Goal: Transaction & Acquisition: Purchase product/service

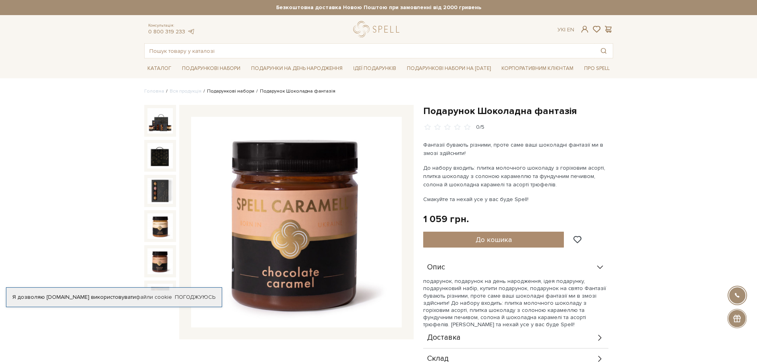
click at [231, 91] on link "Подарункові набори" at bounding box center [230, 91] width 47 height 6
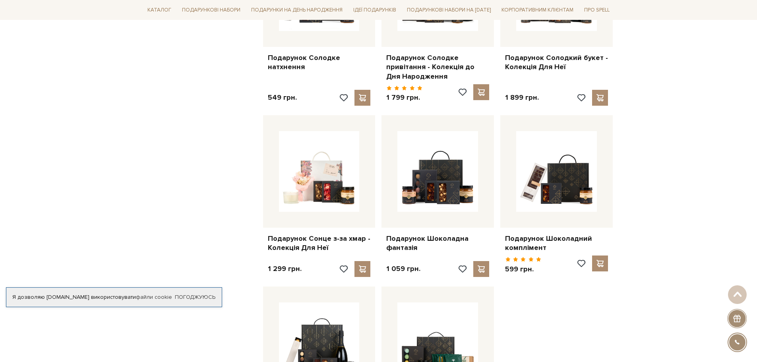
scroll to position [875, 0]
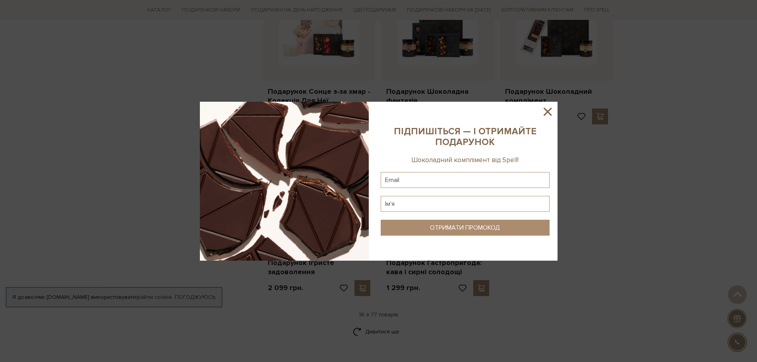
click at [551, 111] on icon at bounding box center [548, 112] width 14 height 14
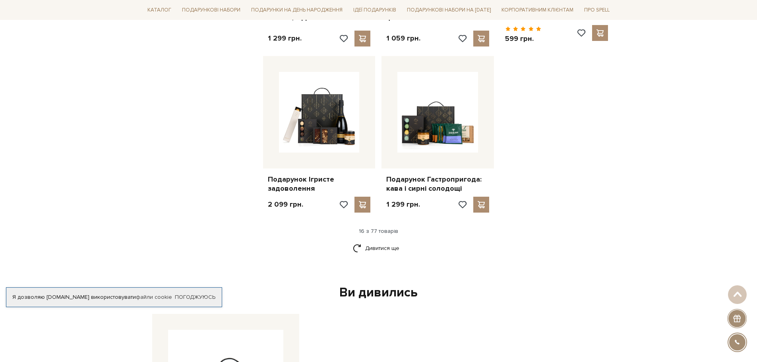
scroll to position [1113, 0]
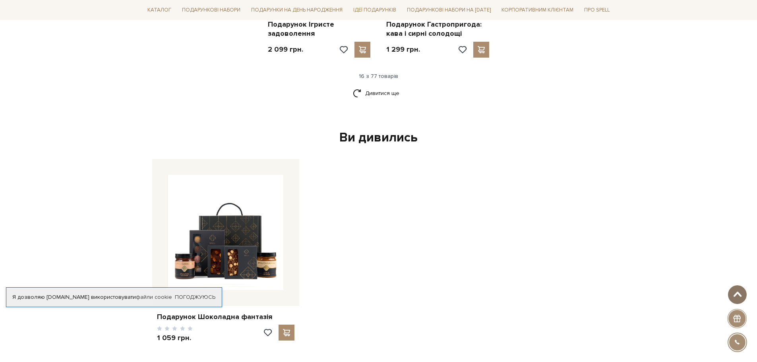
click at [743, 293] on span at bounding box center [737, 294] width 13 height 6
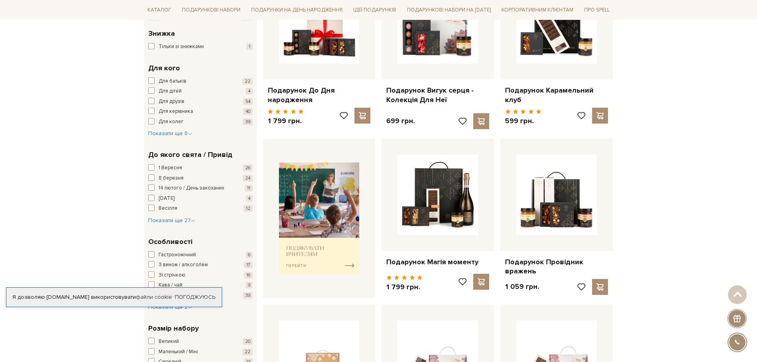
scroll to position [0, 0]
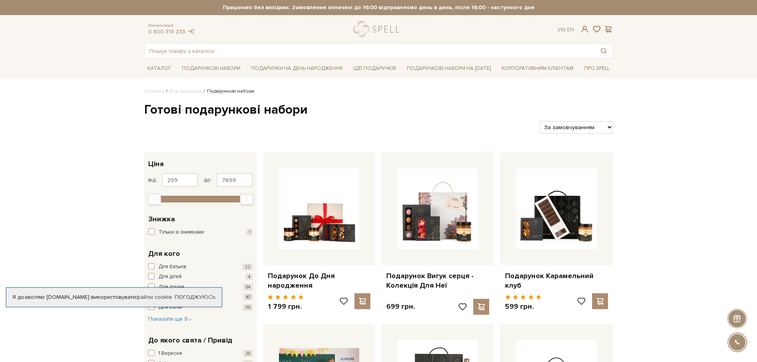
click at [602, 128] on select "За замовчуванням За Ціною (зростання) За Ціною (зменшення) Новинки За популярні…" at bounding box center [576, 127] width 73 height 12
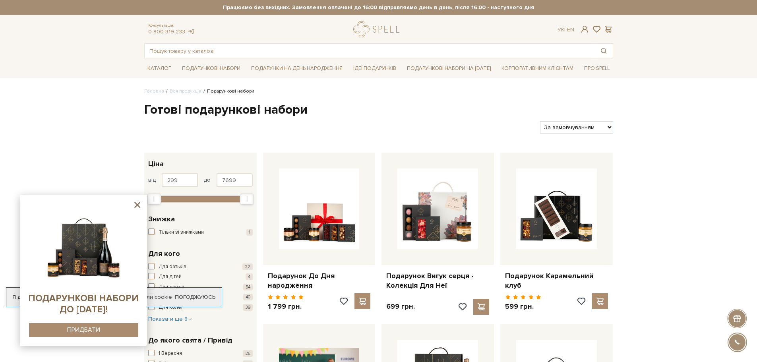
select select "https://spellchocolate.com/our-productions/podarunkovi-box/?sort=p.price&order=…"
click at [540, 121] on select "За замовчуванням За Ціною (зростання) За Ціною (зменшення) Новинки За популярні…" at bounding box center [576, 127] width 73 height 12
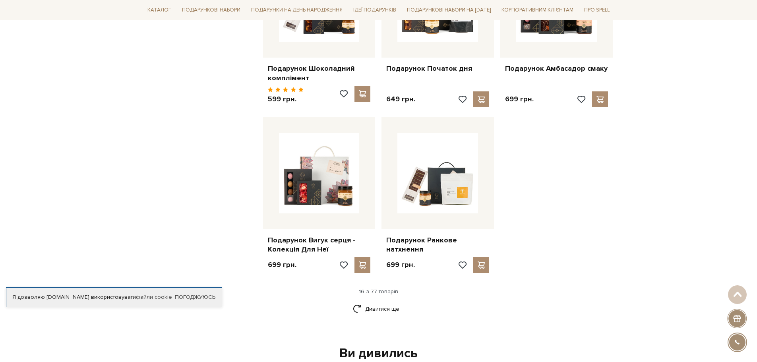
scroll to position [875, 0]
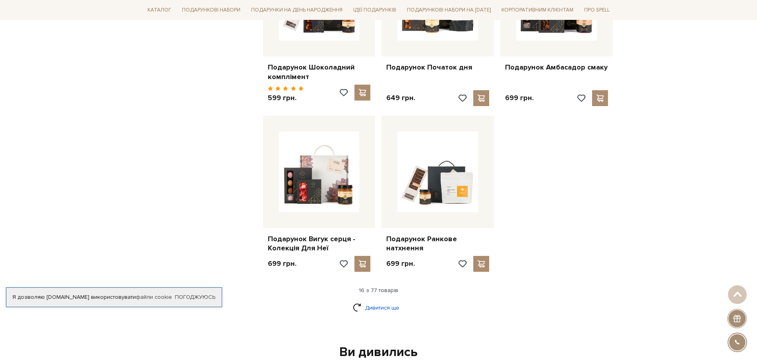
click at [365, 301] on link "Дивитися ще" at bounding box center [379, 308] width 52 height 14
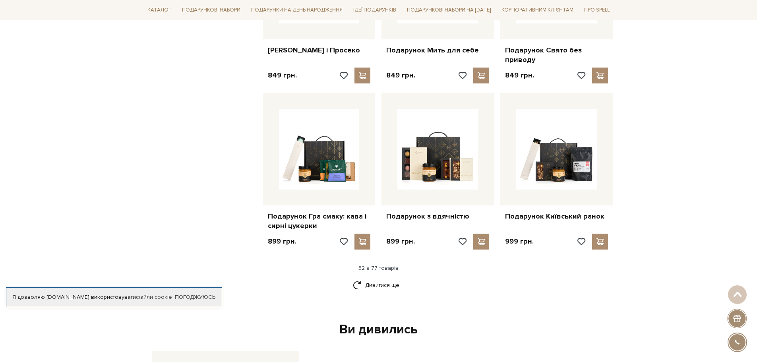
scroll to position [1749, 0]
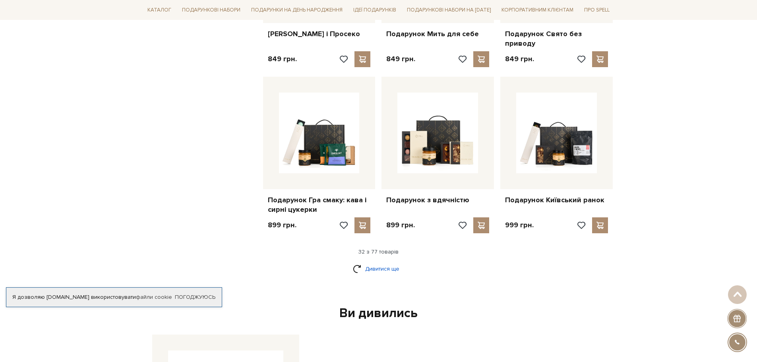
click at [383, 264] on link "Дивитися ще" at bounding box center [379, 269] width 52 height 14
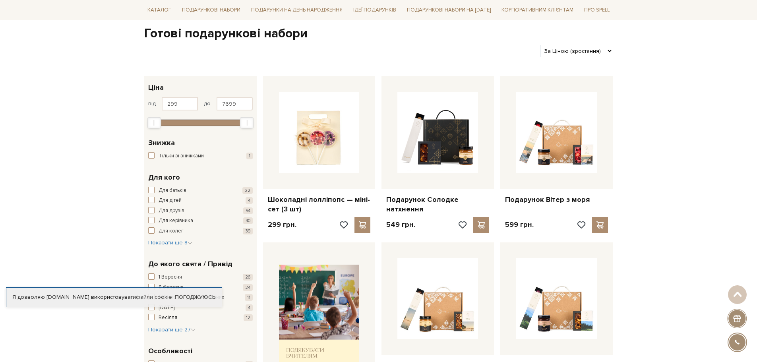
scroll to position [0, 0]
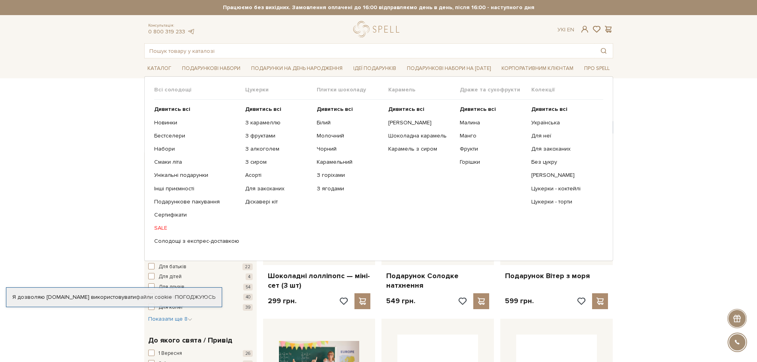
click at [166, 228] on link "SALE" at bounding box center [196, 228] width 85 height 7
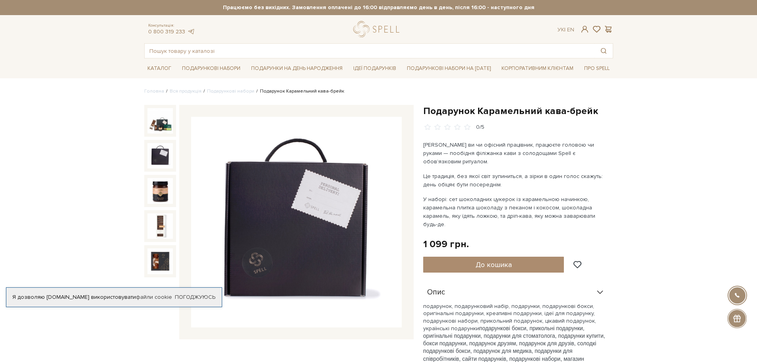
click at [162, 161] on img at bounding box center [159, 155] width 25 height 25
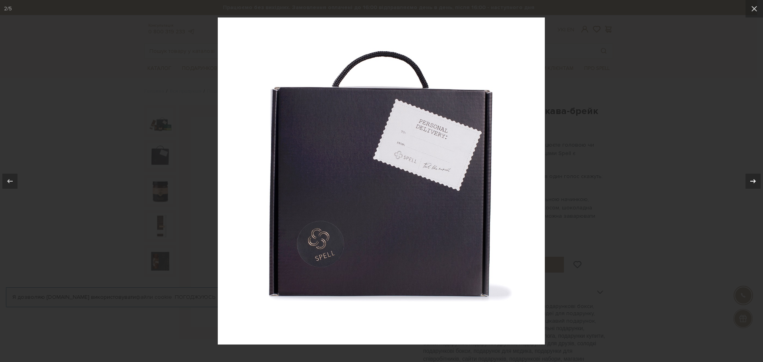
click at [752, 175] on div at bounding box center [753, 181] width 15 height 15
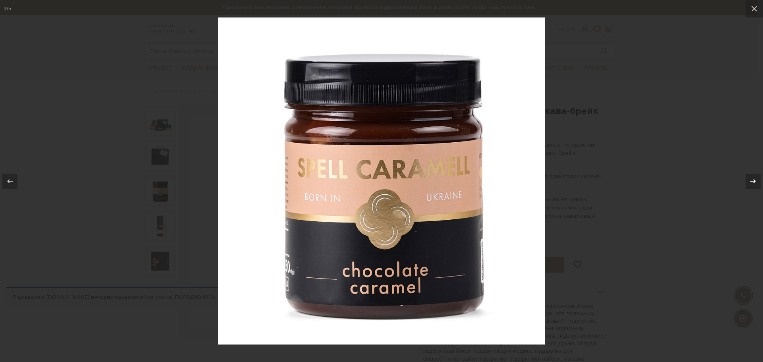
click at [752, 179] on icon at bounding box center [754, 182] width 10 height 10
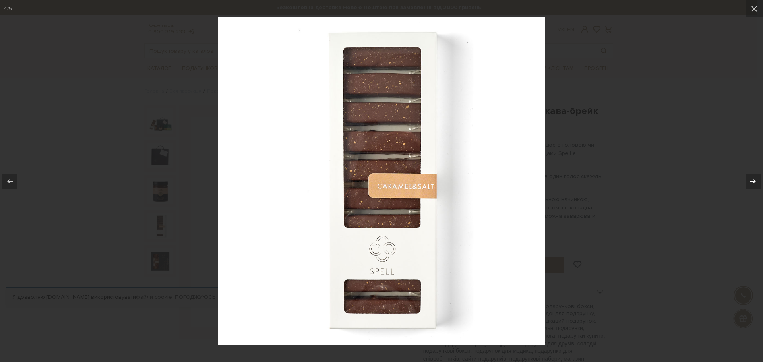
click at [752, 179] on icon at bounding box center [754, 182] width 10 height 10
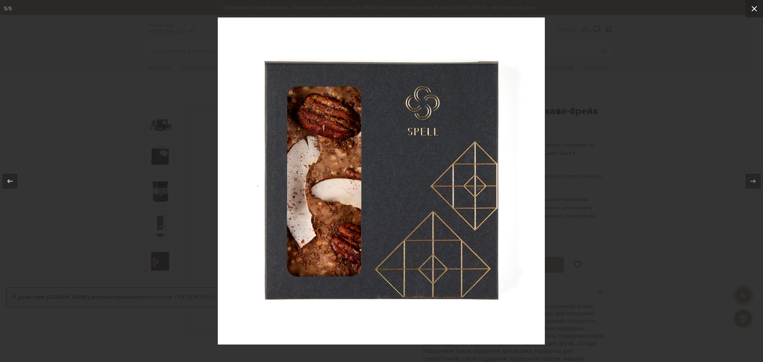
click at [754, 7] on icon at bounding box center [755, 9] width 10 height 10
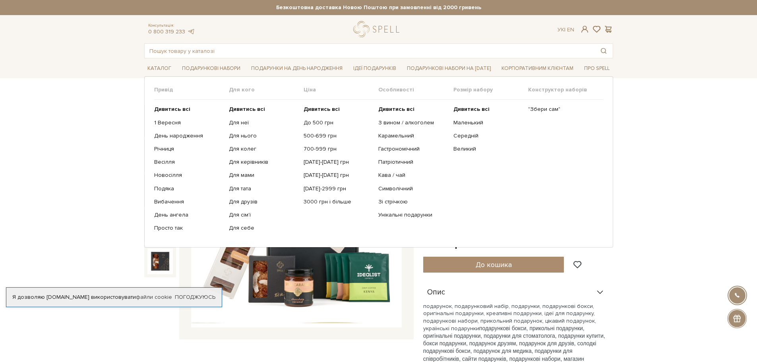
click at [166, 127] on ul "Дивитись всі 1 Вересня День народження Річниця Весілля Новосілля" at bounding box center [191, 169] width 75 height 138
click at [164, 124] on link "1 Вересня" at bounding box center [188, 122] width 69 height 7
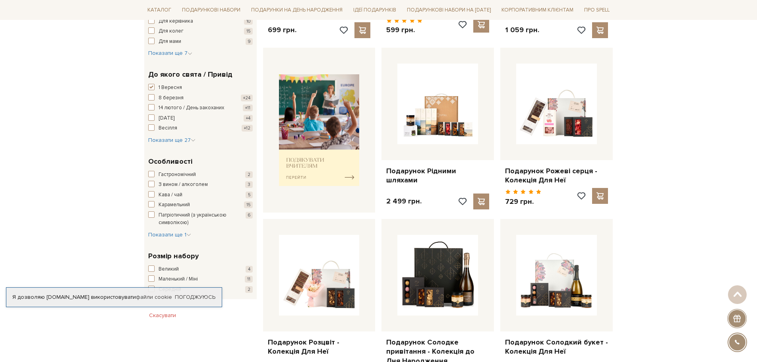
scroll to position [278, 0]
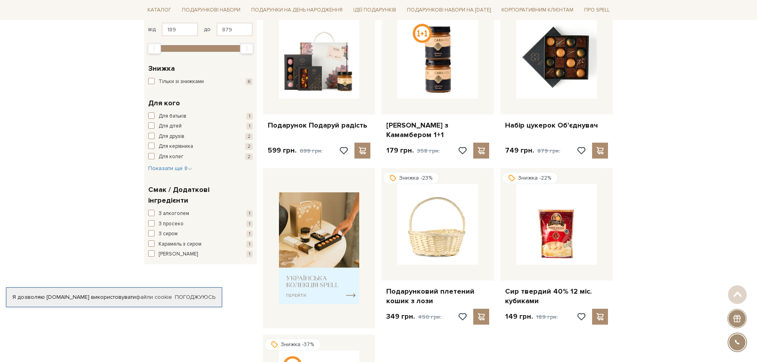
scroll to position [159, 0]
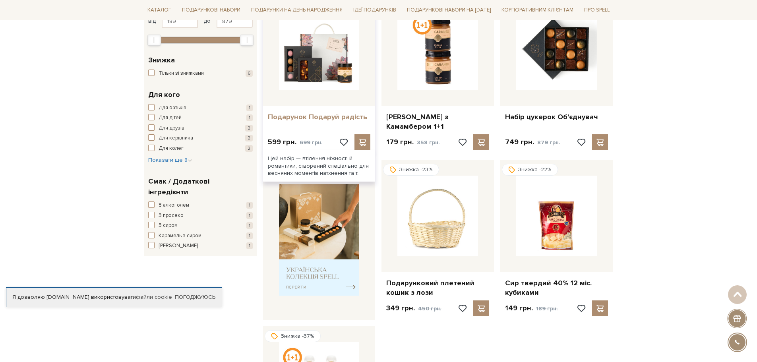
click at [308, 118] on link "Подарунок Подаруй радість" at bounding box center [319, 117] width 103 height 9
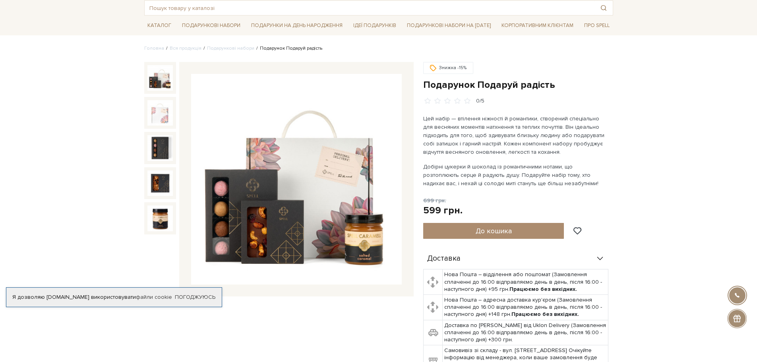
scroll to position [40, 0]
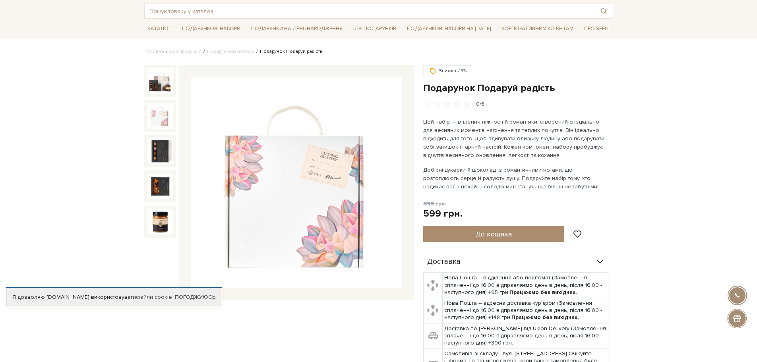
click at [157, 109] on img at bounding box center [159, 115] width 25 height 25
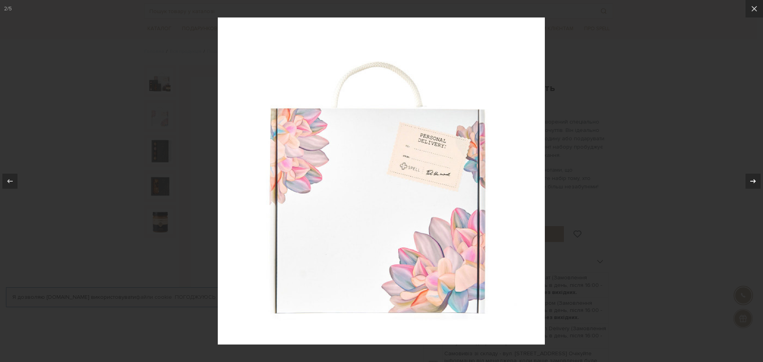
click at [749, 179] on icon at bounding box center [754, 182] width 10 height 10
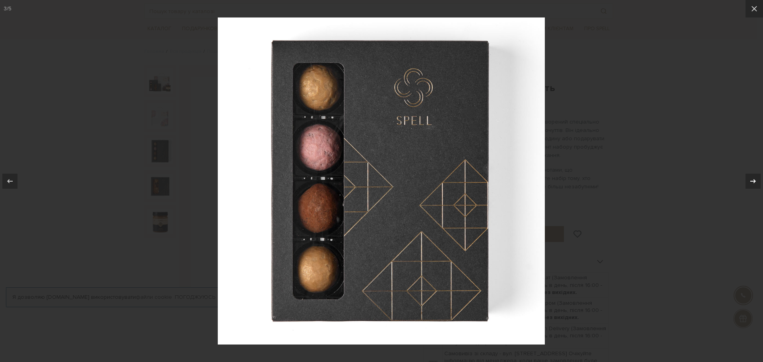
click at [747, 179] on div at bounding box center [753, 181] width 15 height 15
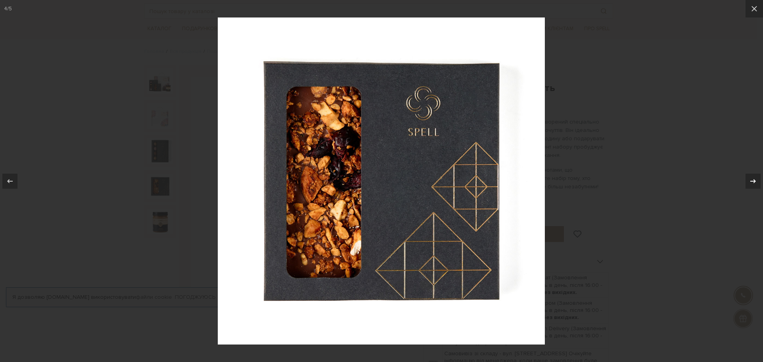
click at [745, 178] on button at bounding box center [749, 181] width 28 height 40
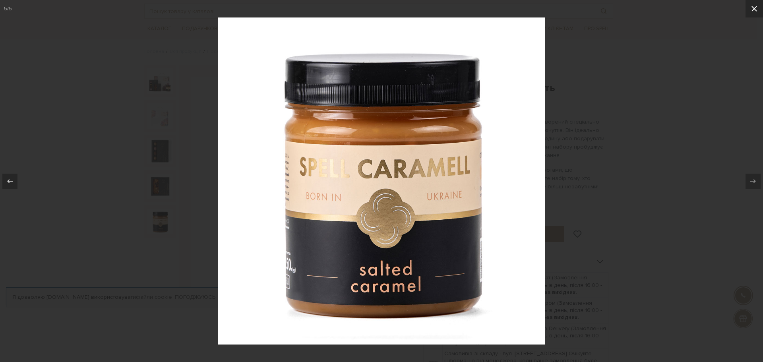
click at [750, 8] on icon at bounding box center [755, 9] width 10 height 10
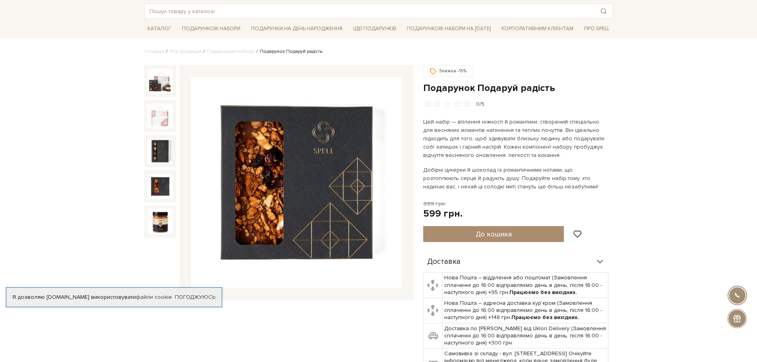
click at [157, 184] on img at bounding box center [159, 186] width 25 height 25
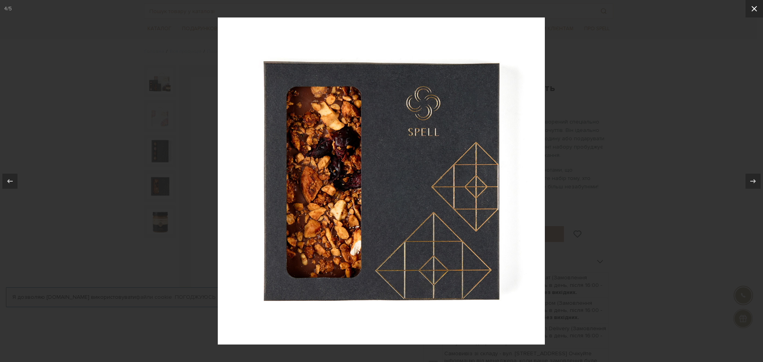
click at [749, 2] on button at bounding box center [754, 8] width 17 height 17
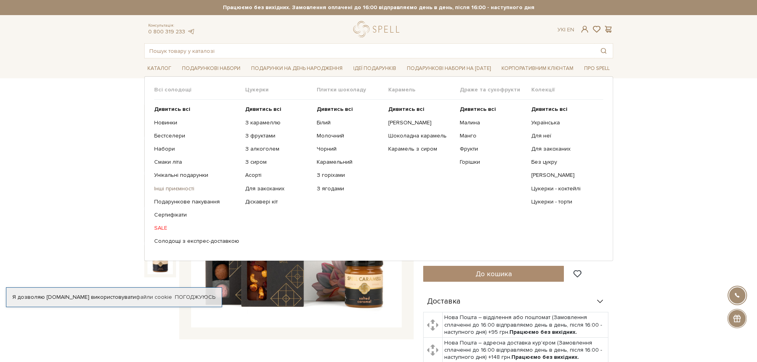
click at [176, 188] on link "Інші приємності" at bounding box center [196, 188] width 85 height 7
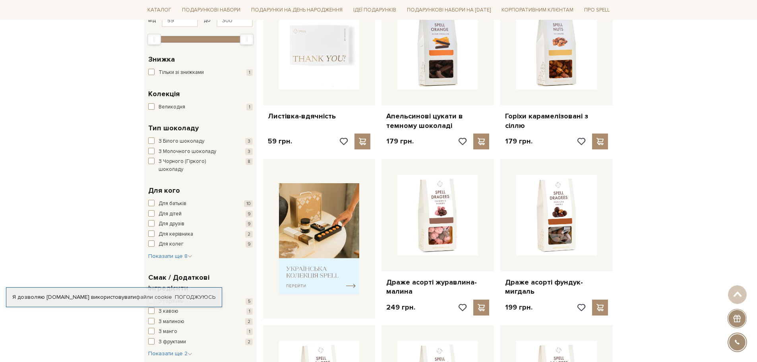
scroll to position [159, 0]
